Goal: Task Accomplishment & Management: Use online tool/utility

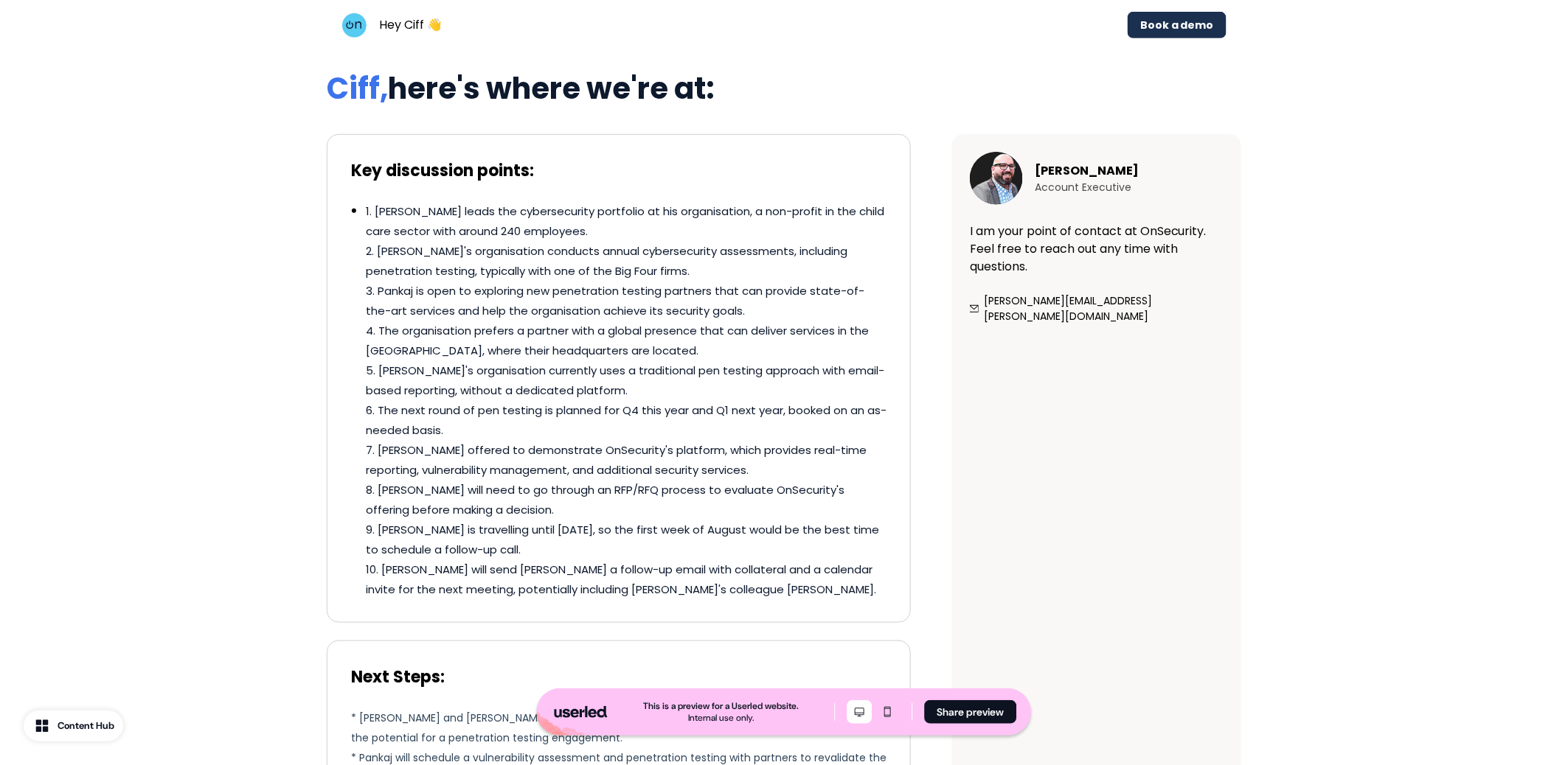
scroll to position [351, 0]
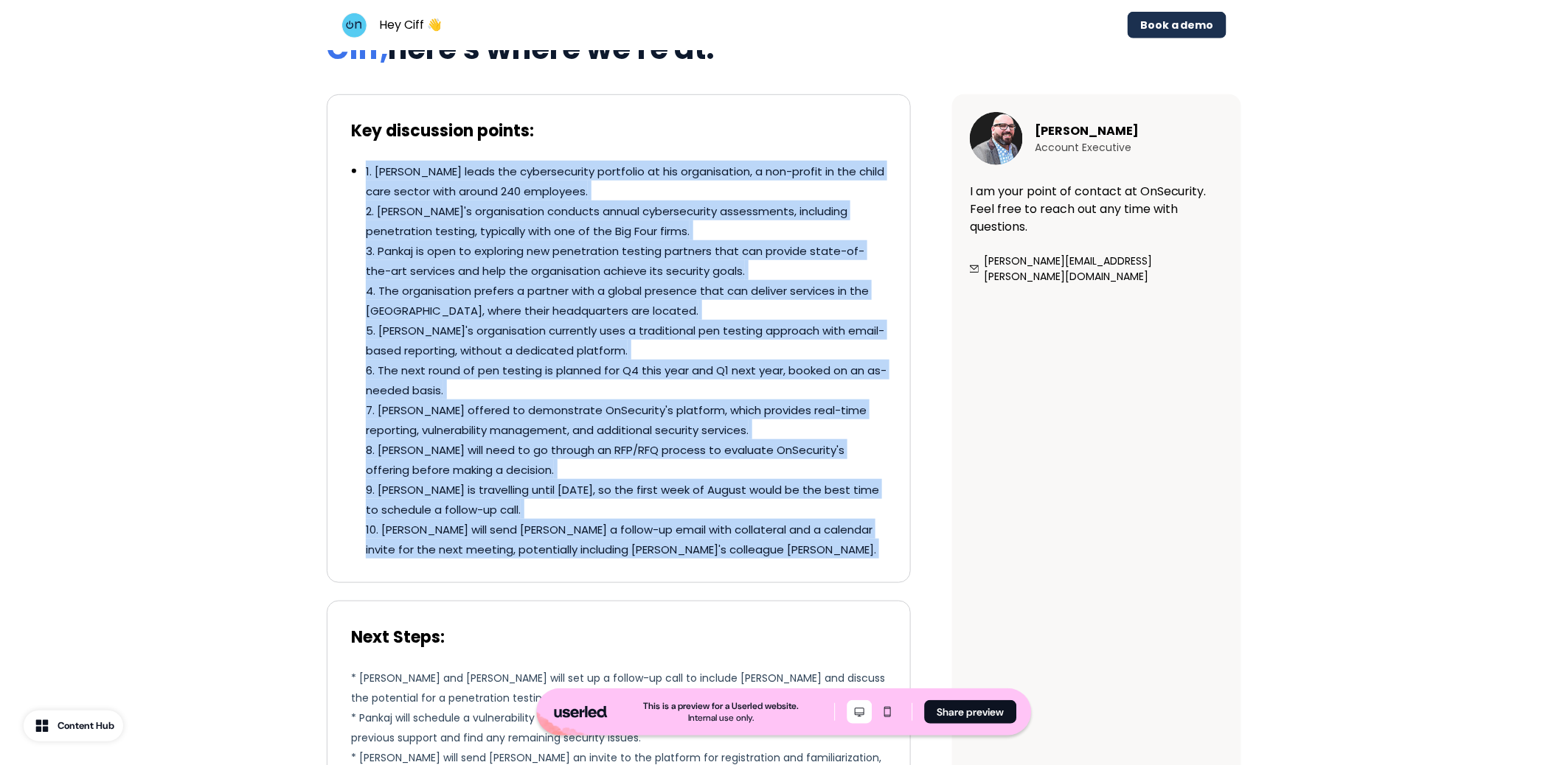
drag, startPoint x: 352, startPoint y: 174, endPoint x: 783, endPoint y: 609, distance: 612.4
click at [783, 609] on div "Key discussion points: 1. Pankaj leads the cybersecurity portfolio at his organ…" at bounding box center [628, 509] width 602 height 828
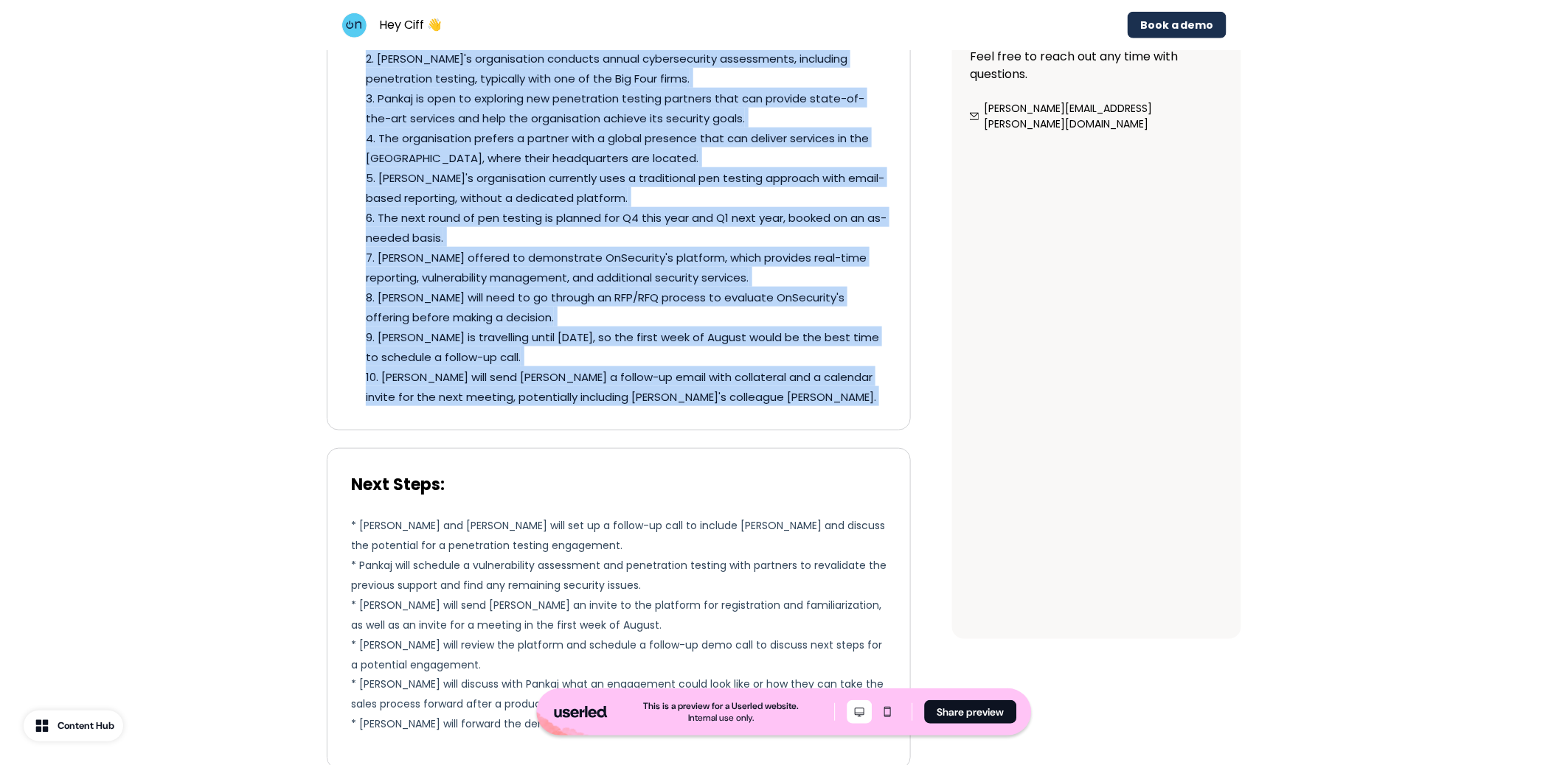
scroll to position [517, 0]
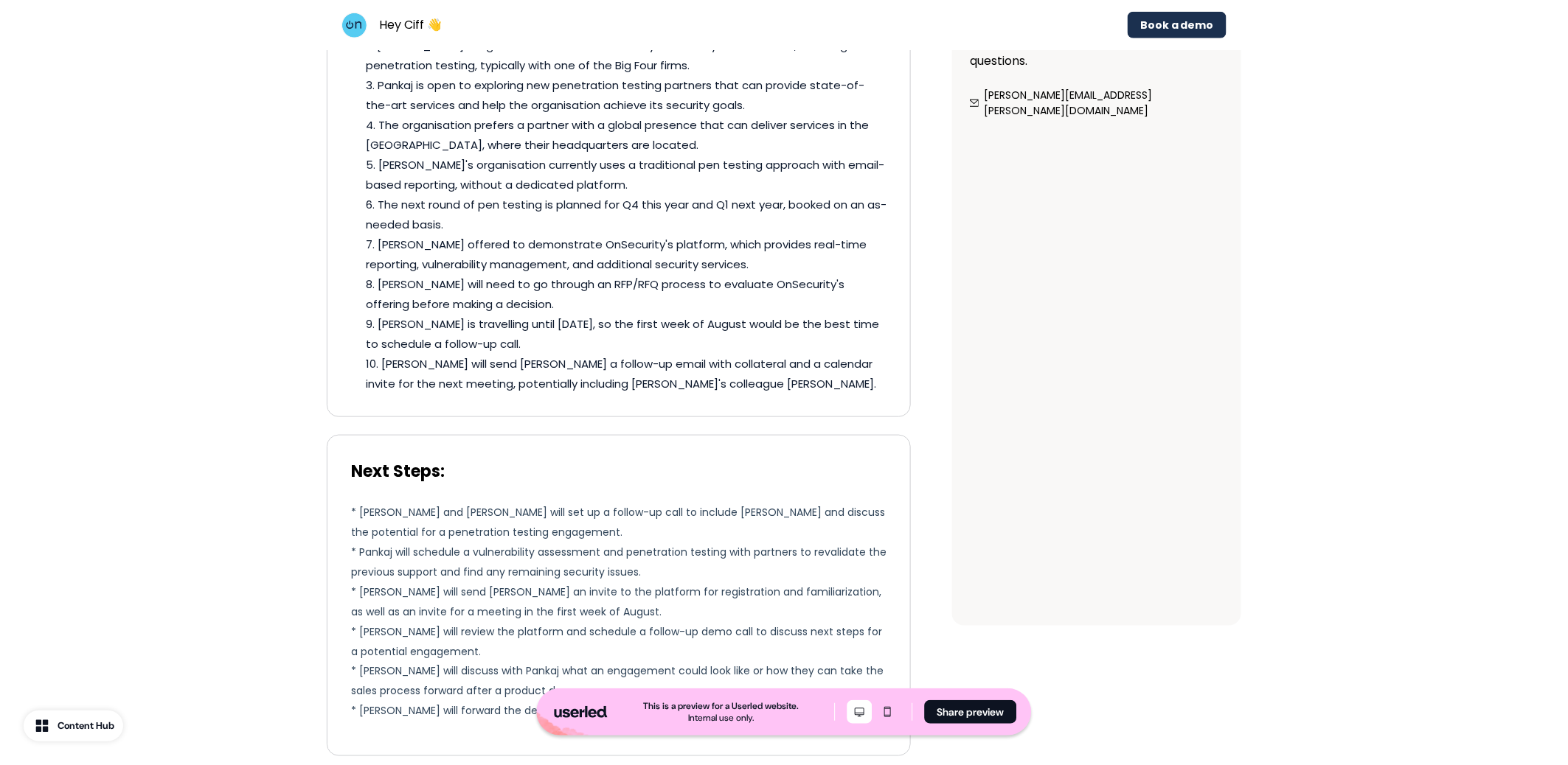
click at [509, 546] on span "* Pankaj will schedule a vulnerability assessment and penetration testing with …" at bounding box center [619, 562] width 536 height 35
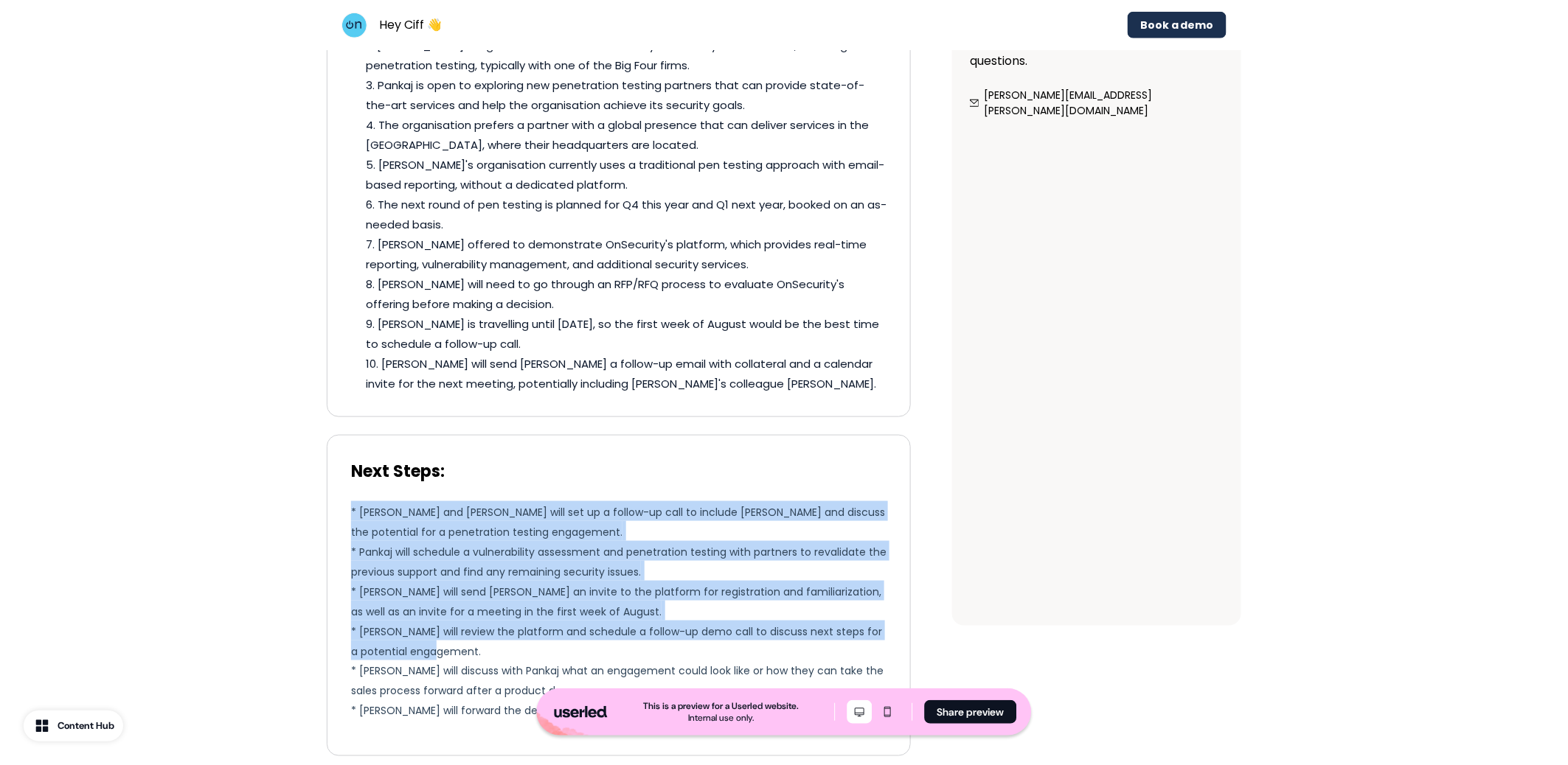
drag, startPoint x: 353, startPoint y: 508, endPoint x: 731, endPoint y: 653, distance: 404.9
click at [731, 653] on p "* Dean and Pankaj will set up a follow-up call to include Dean Robinson and dis…" at bounding box center [619, 611] width 536 height 219
click at [493, 564] on span "* Pankaj will schedule a vulnerability assessment and penetration testing with …" at bounding box center [619, 562] width 536 height 35
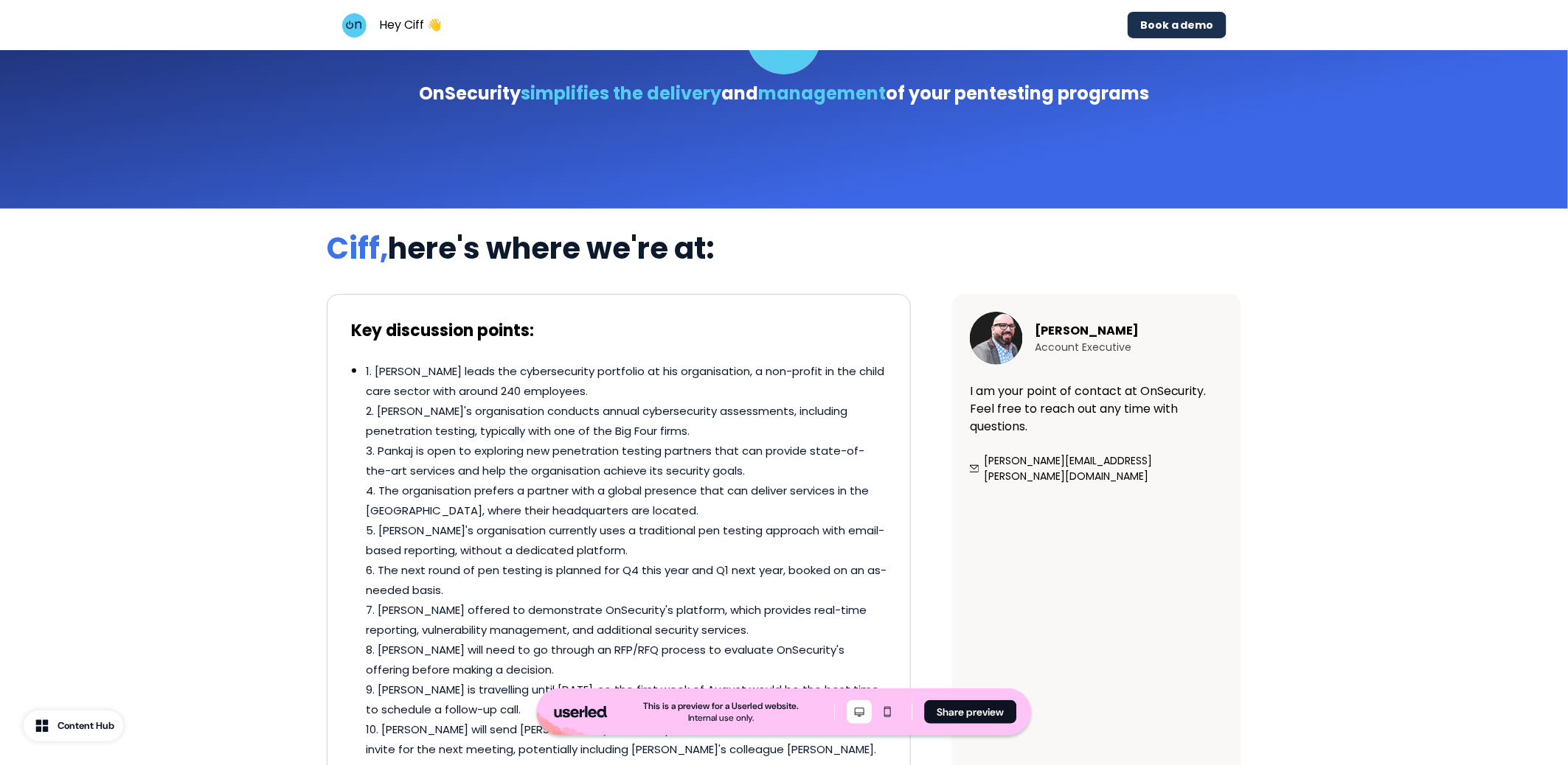
scroll to position [189, 0]
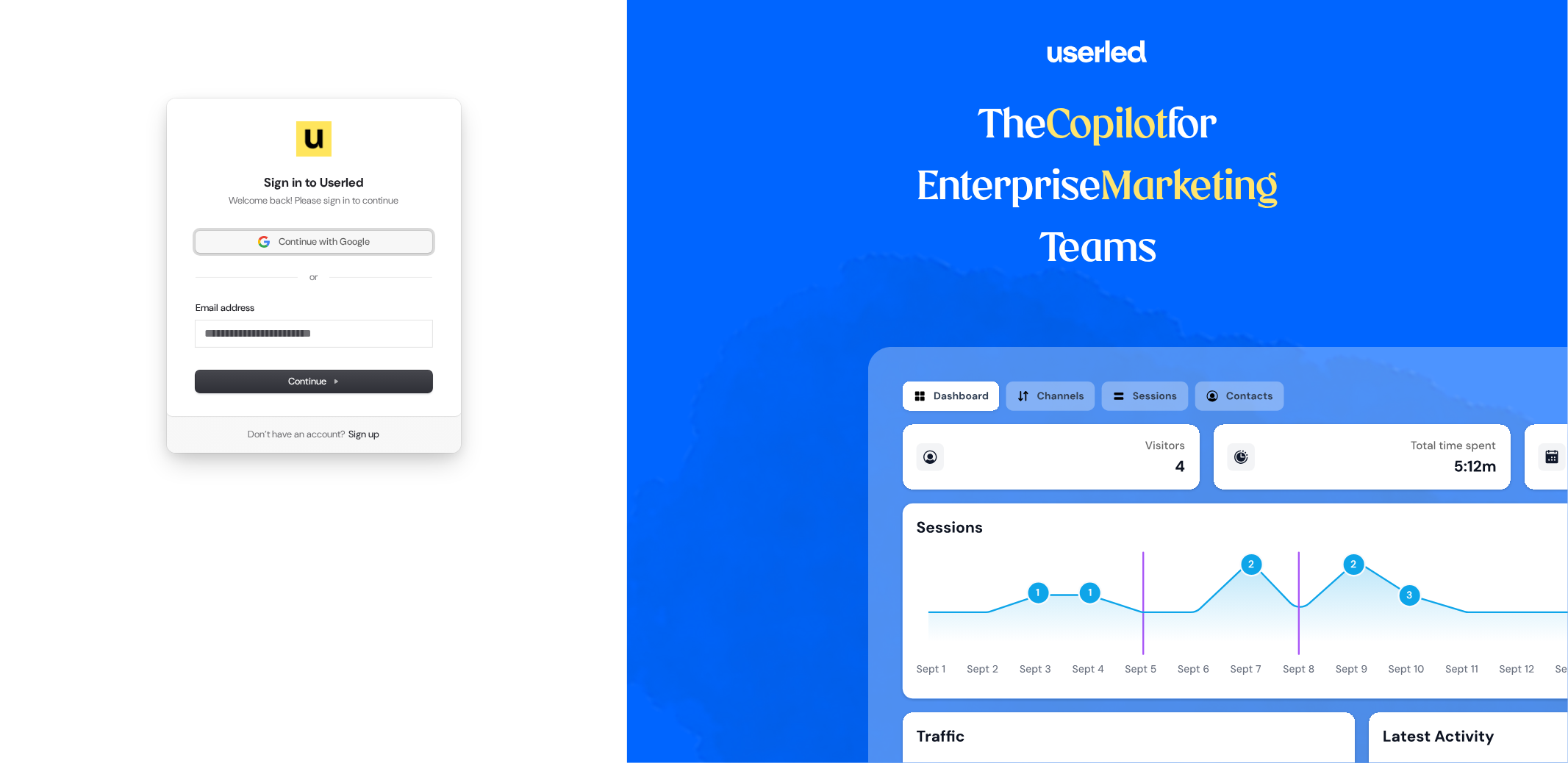
click at [311, 235] on span "Continue with Google" at bounding box center [323, 241] width 91 height 13
